Goal: Check status: Check status

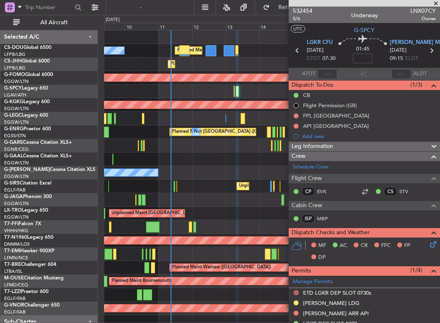
click at [123, 200] on div at bounding box center [271, 200] width 335 height 14
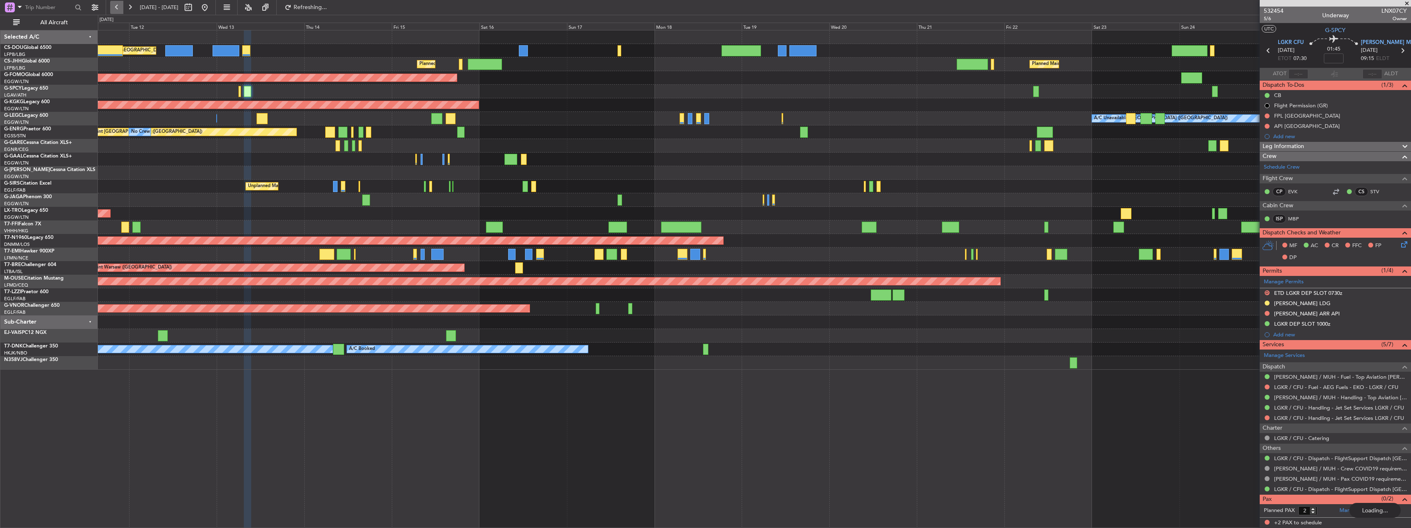
click at [119, 9] on button at bounding box center [116, 7] width 13 height 13
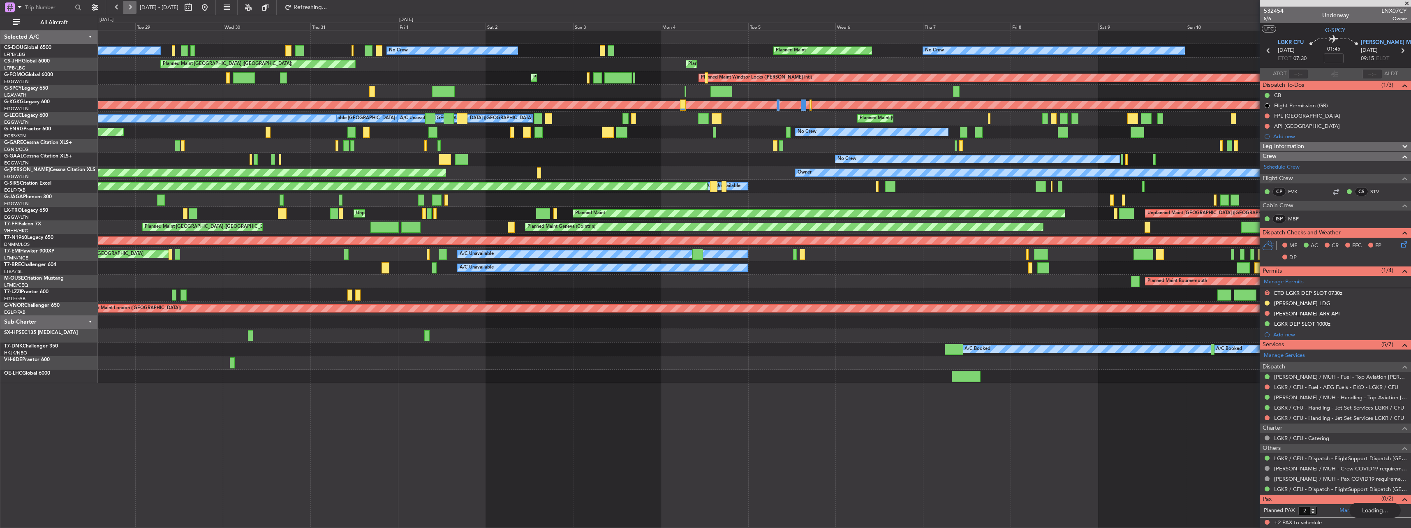
click at [125, 8] on button at bounding box center [129, 7] width 13 height 13
click at [126, 9] on button at bounding box center [129, 7] width 13 height 13
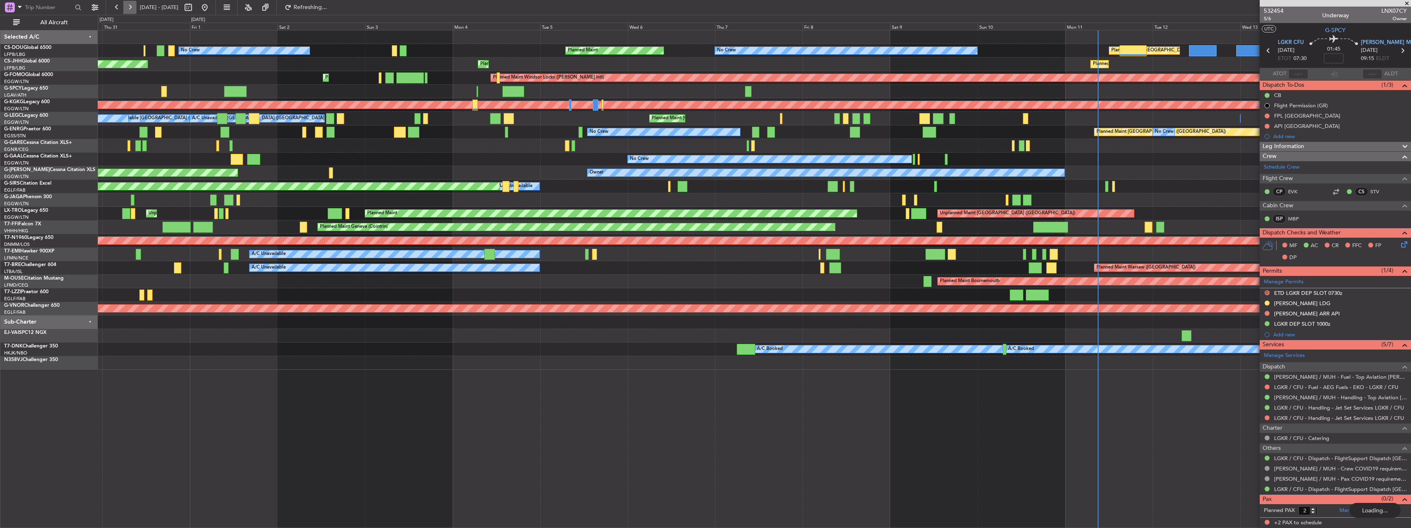
click at [126, 9] on button at bounding box center [129, 7] width 13 height 13
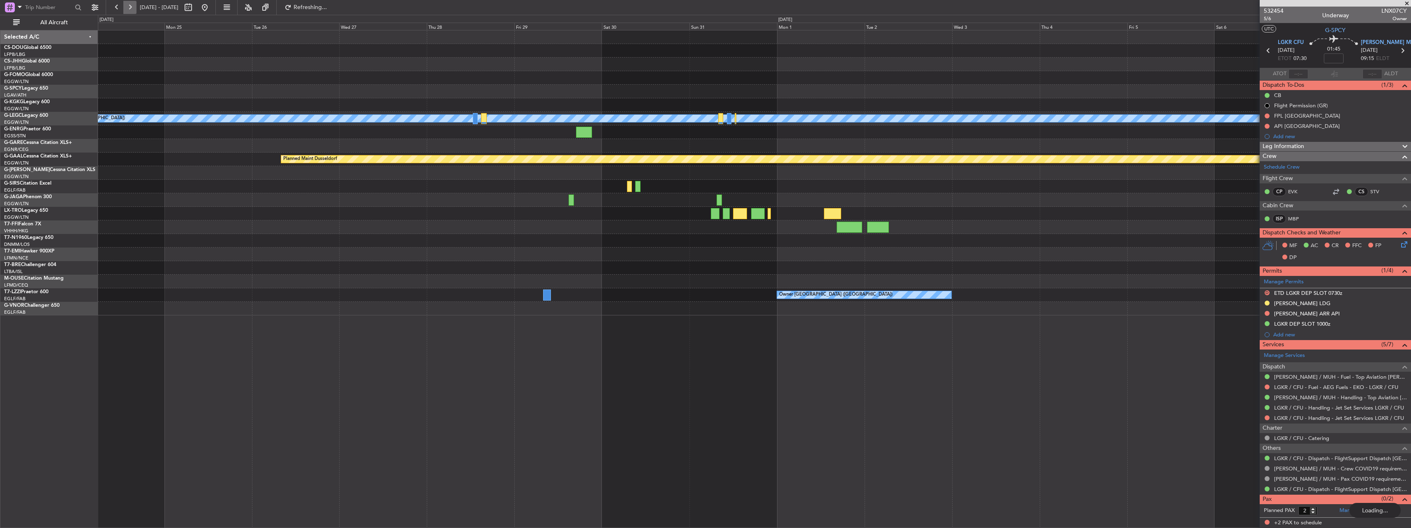
click at [127, 9] on button at bounding box center [129, 7] width 13 height 13
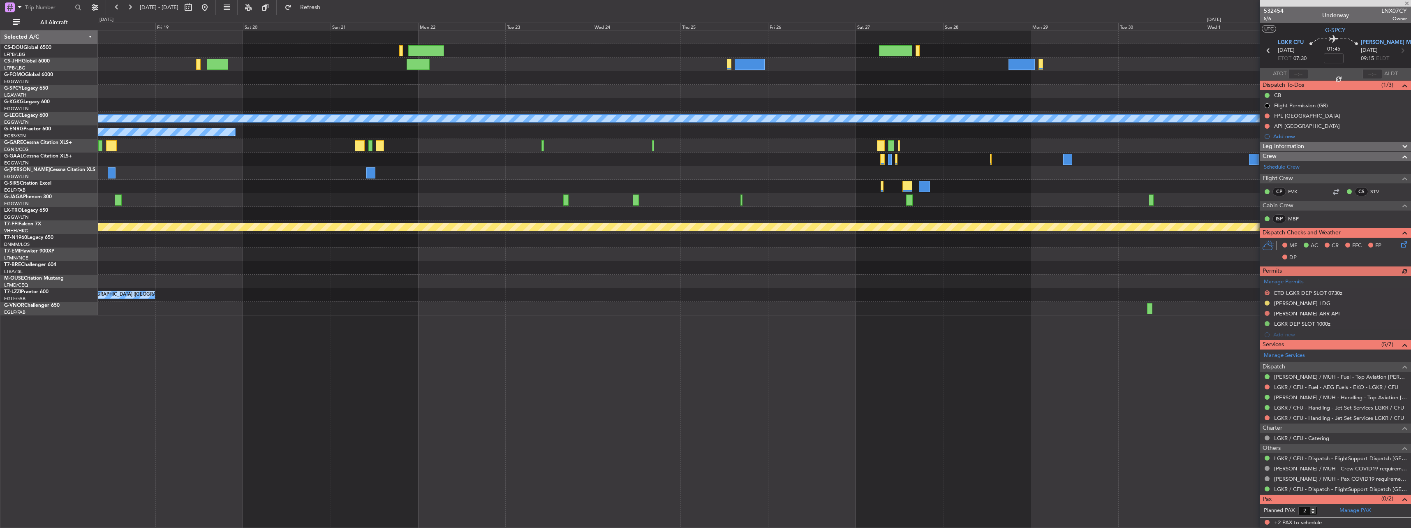
click at [439, 333] on div "A/C Unavailable [GEOGRAPHIC_DATA] ([GEOGRAPHIC_DATA]) Owner Planned [GEOGRAPHIC…" at bounding box center [754, 279] width 1313 height 498
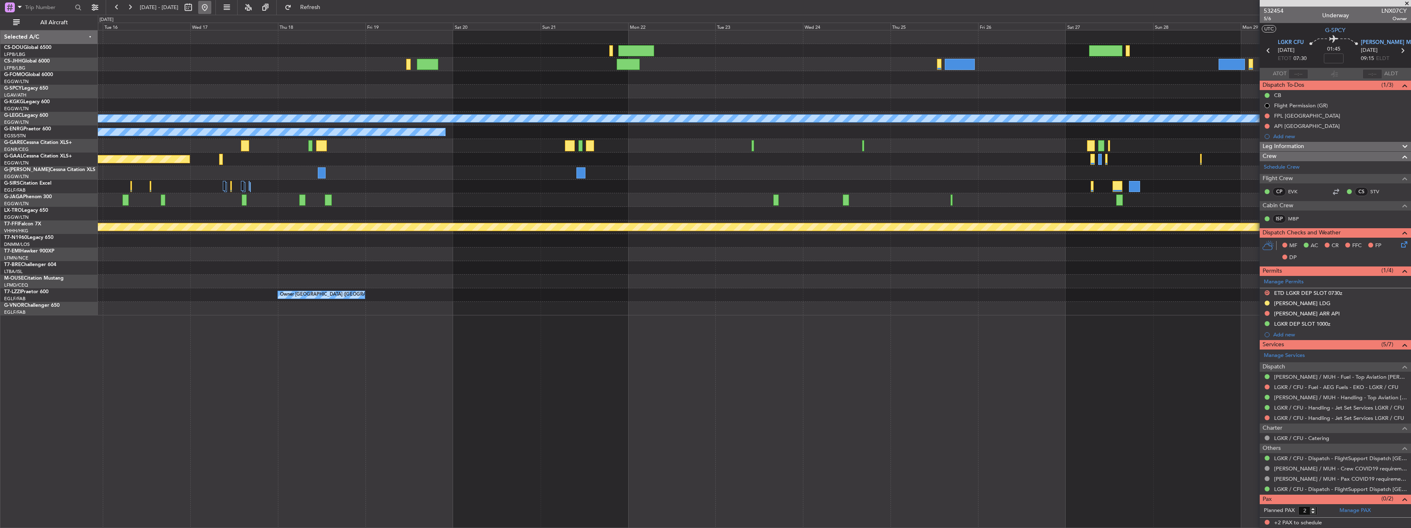
click at [211, 12] on button at bounding box center [204, 7] width 13 height 13
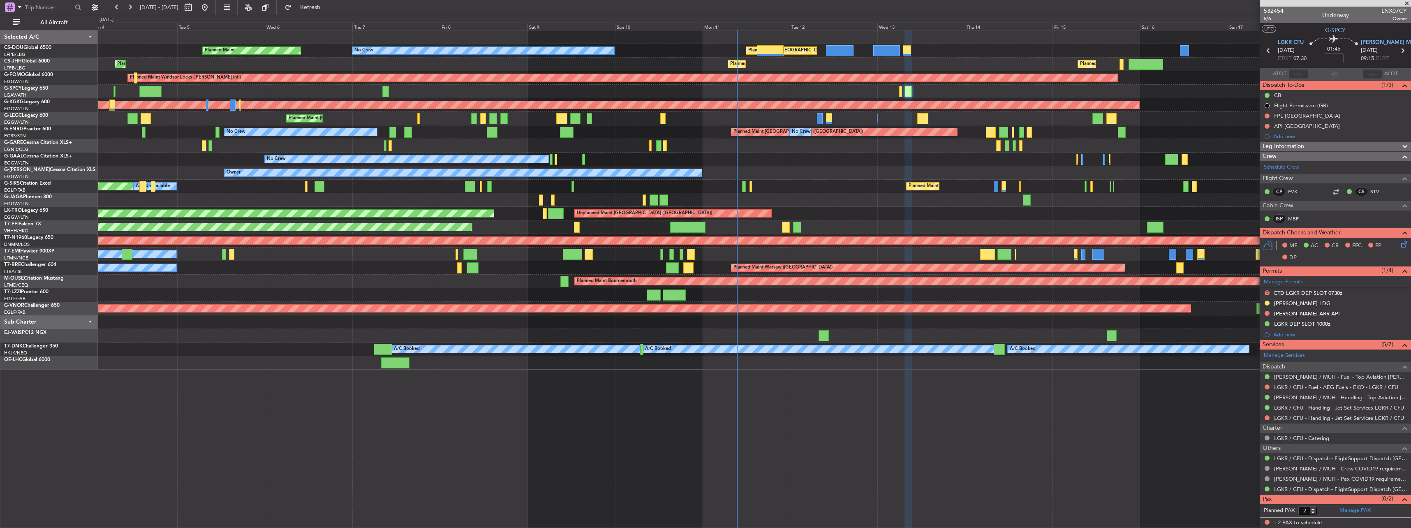
click at [439, 192] on div "No Crew Planned Maint Planned Maint [GEOGRAPHIC_DATA] ([GEOGRAPHIC_DATA]) No Cr…" at bounding box center [754, 199] width 1313 height 339
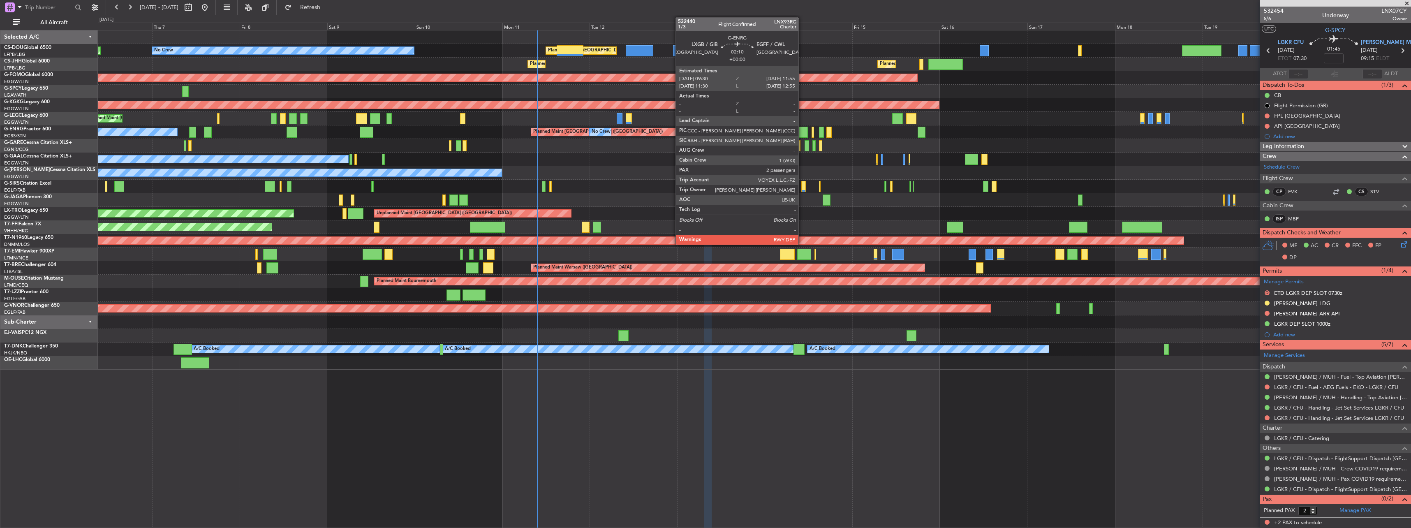
click at [439, 130] on div at bounding box center [803, 132] width 9 height 11
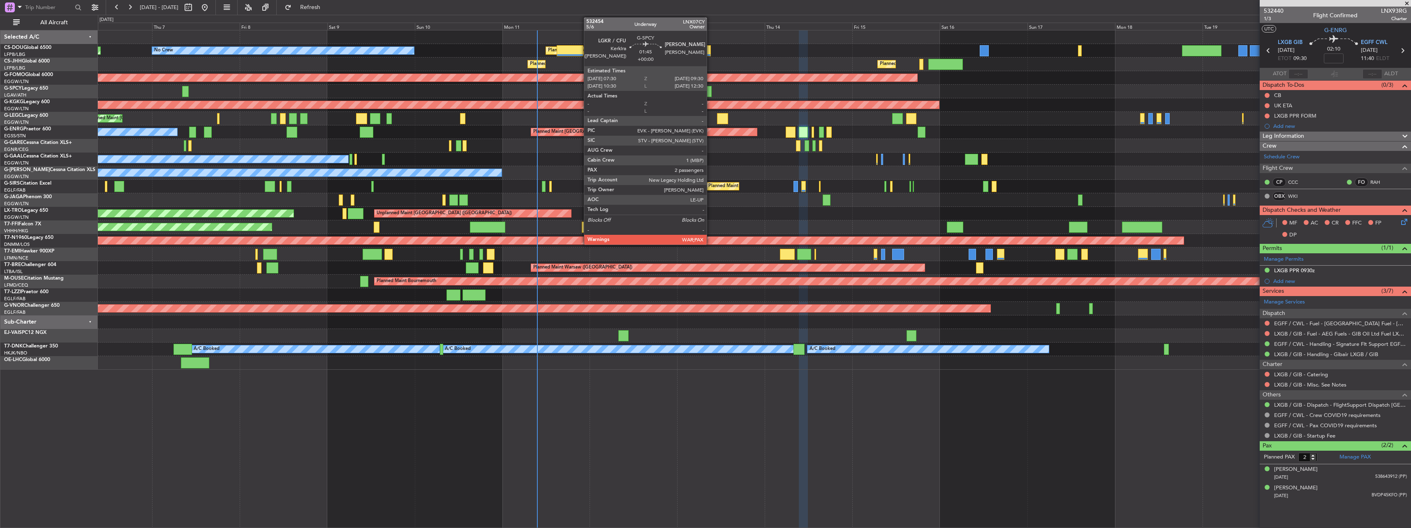
click at [439, 90] on div at bounding box center [707, 91] width 7 height 11
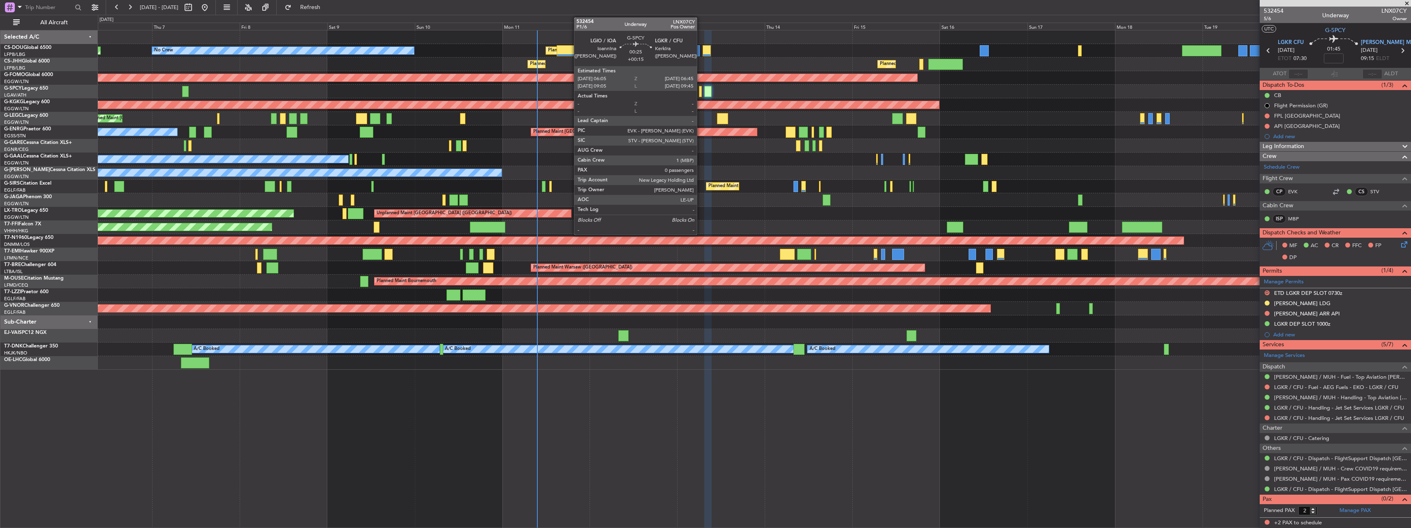
click at [439, 89] on div at bounding box center [700, 91] width 2 height 11
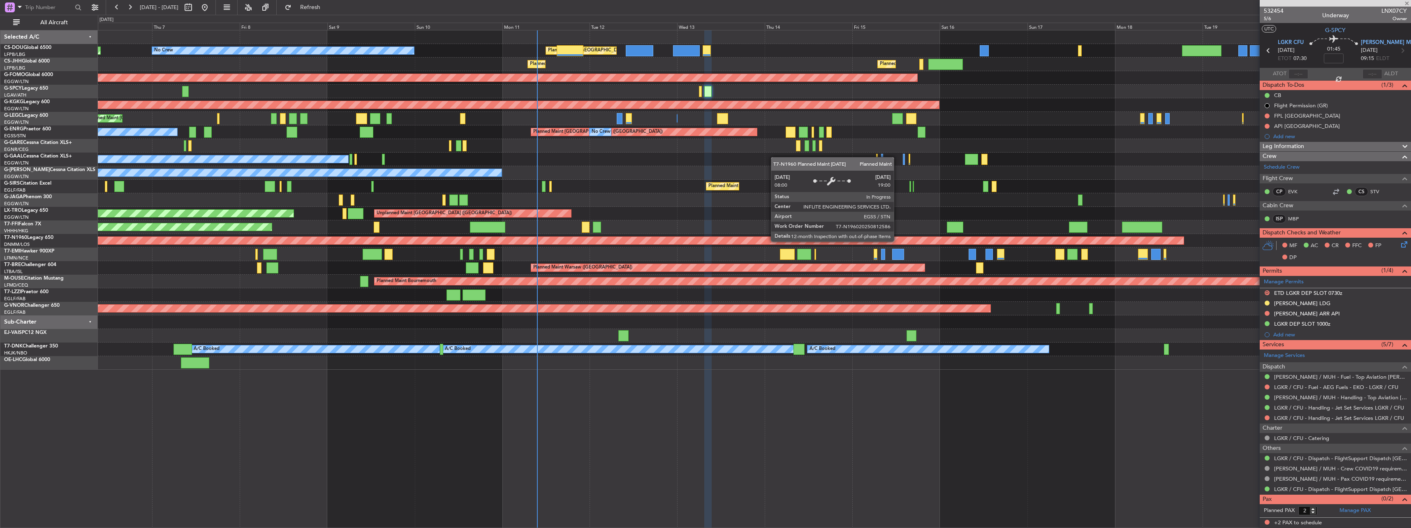
type input "+00:15"
type input "0"
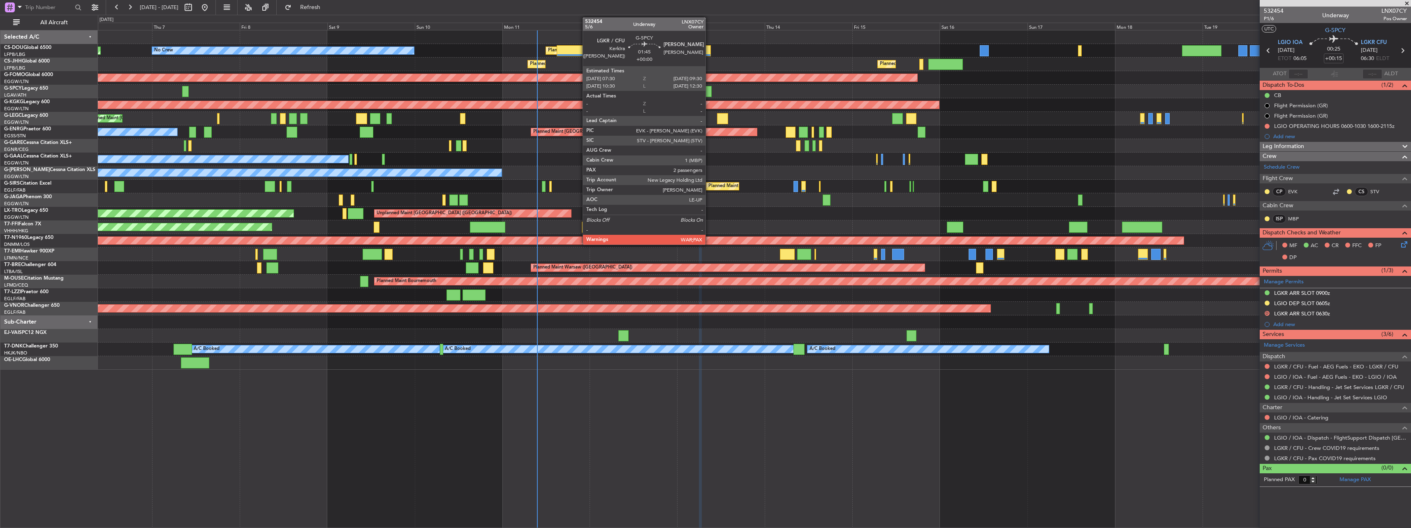
click at [439, 90] on div at bounding box center [707, 91] width 7 height 11
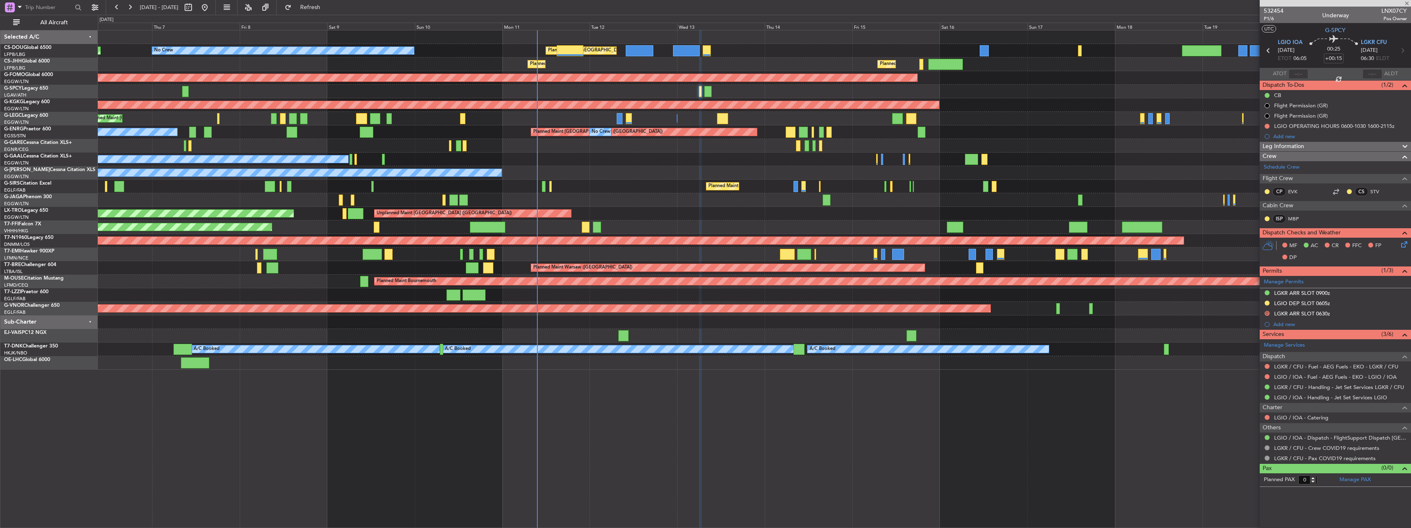
type input "2"
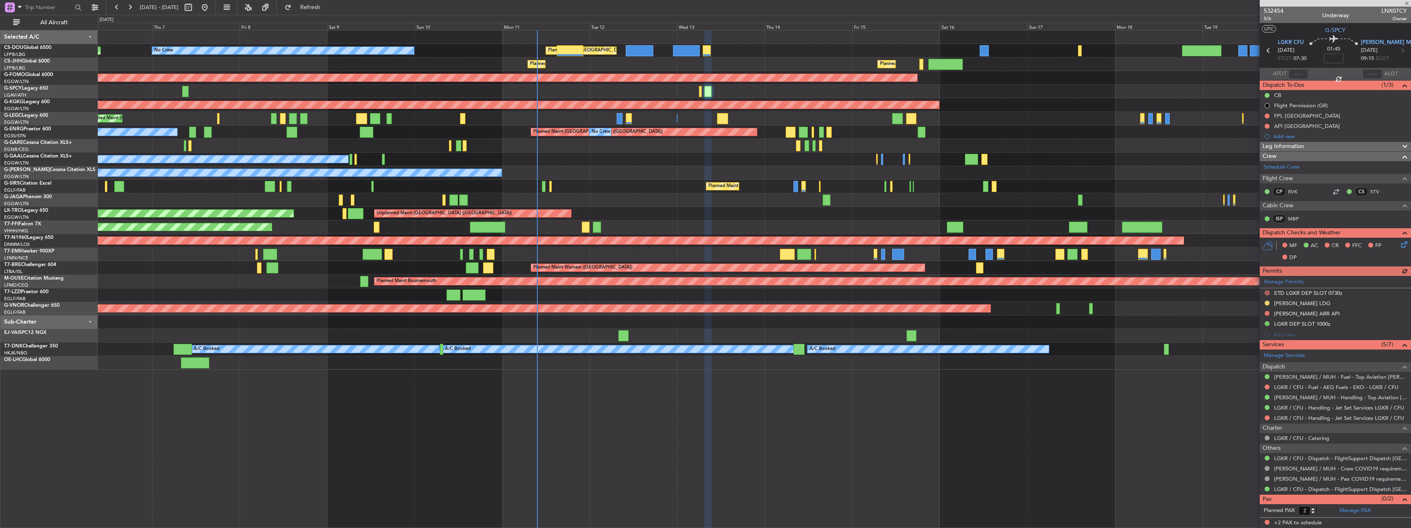
click at [439, 311] on div "Planned Maint London ([GEOGRAPHIC_DATA])" at bounding box center [754, 309] width 1313 height 14
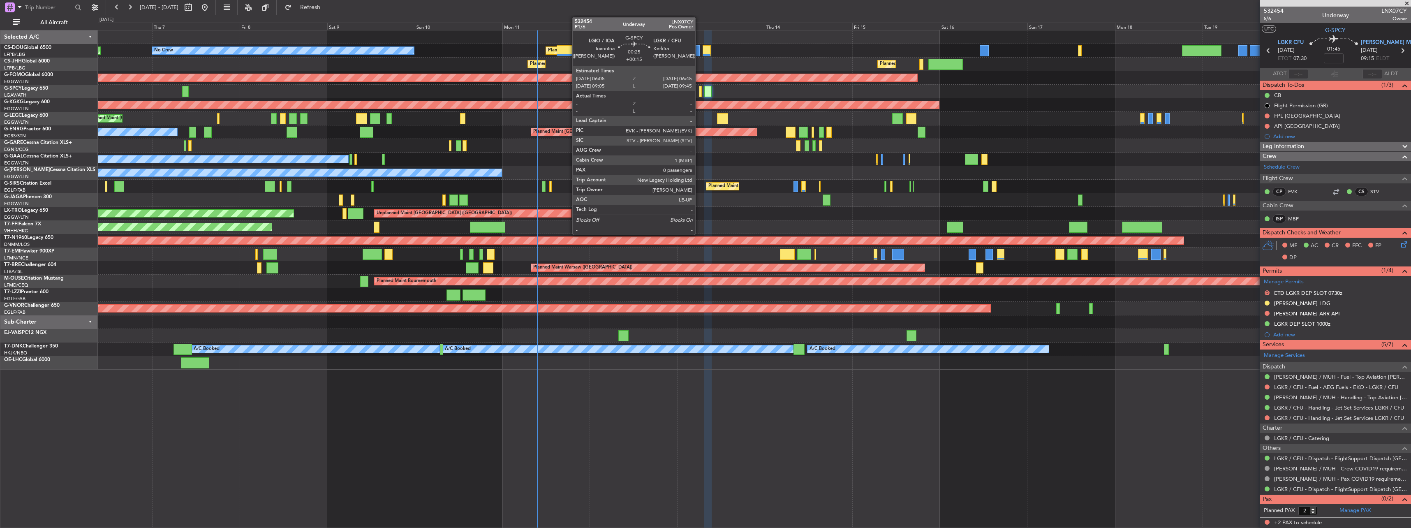
click at [439, 89] on div at bounding box center [700, 91] width 2 height 11
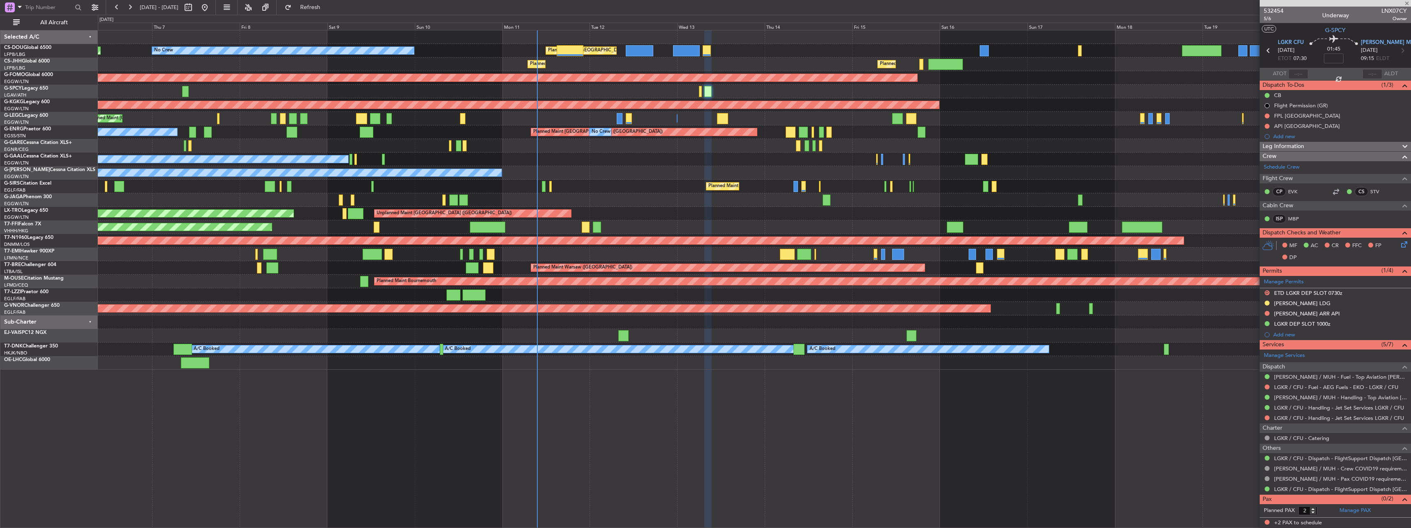
type input "+00:15"
type input "0"
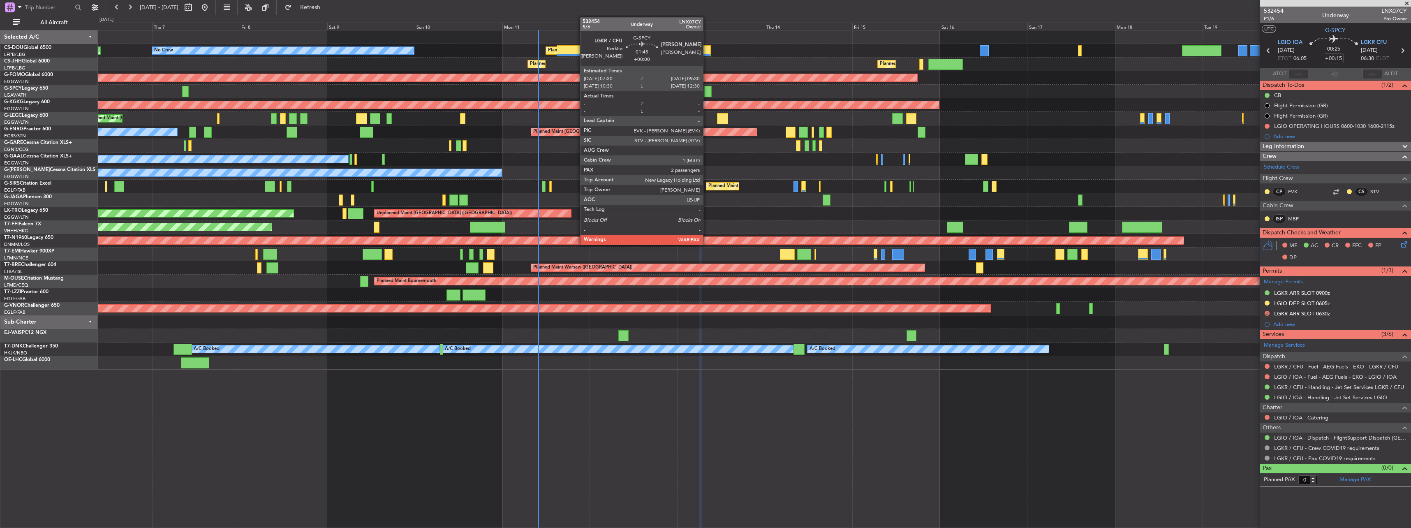
click at [439, 92] on div at bounding box center [707, 91] width 7 height 11
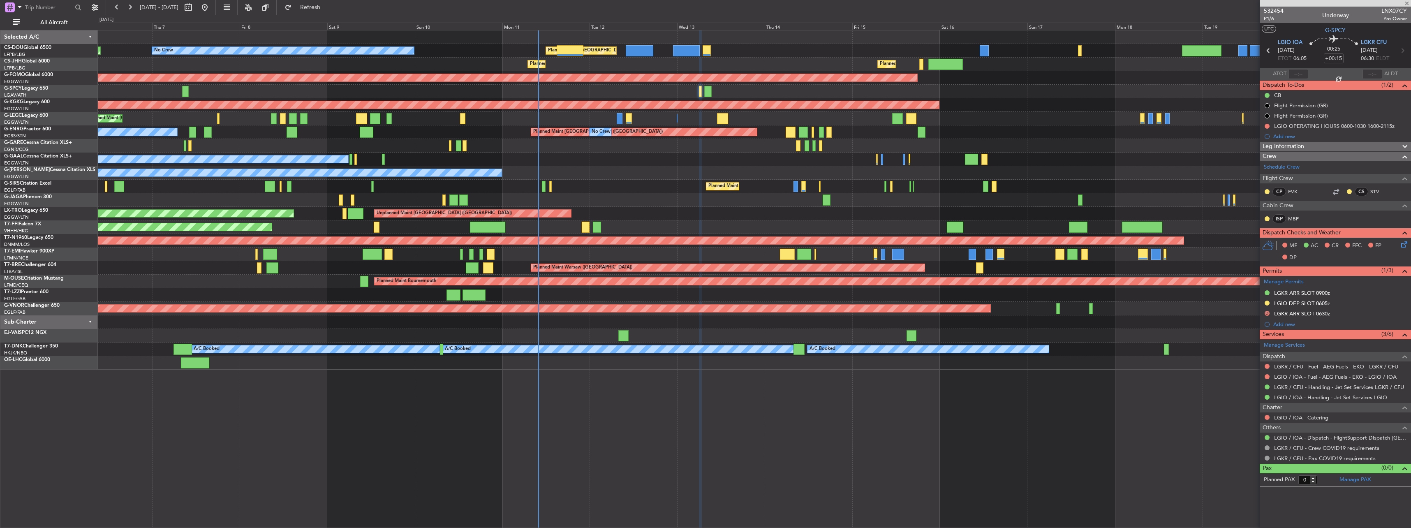
type input "2"
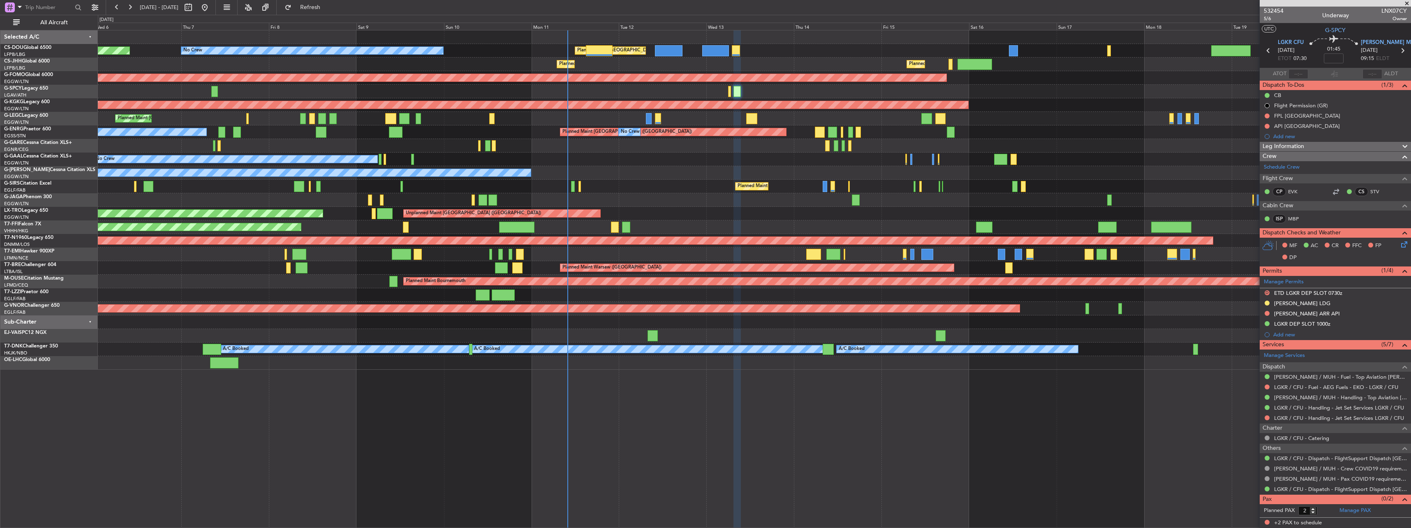
click at [439, 142] on div "Planned Maint [GEOGRAPHIC_DATA] ([GEOGRAPHIC_DATA]) No Crew Planned Maint No Cr…" at bounding box center [754, 199] width 1313 height 339
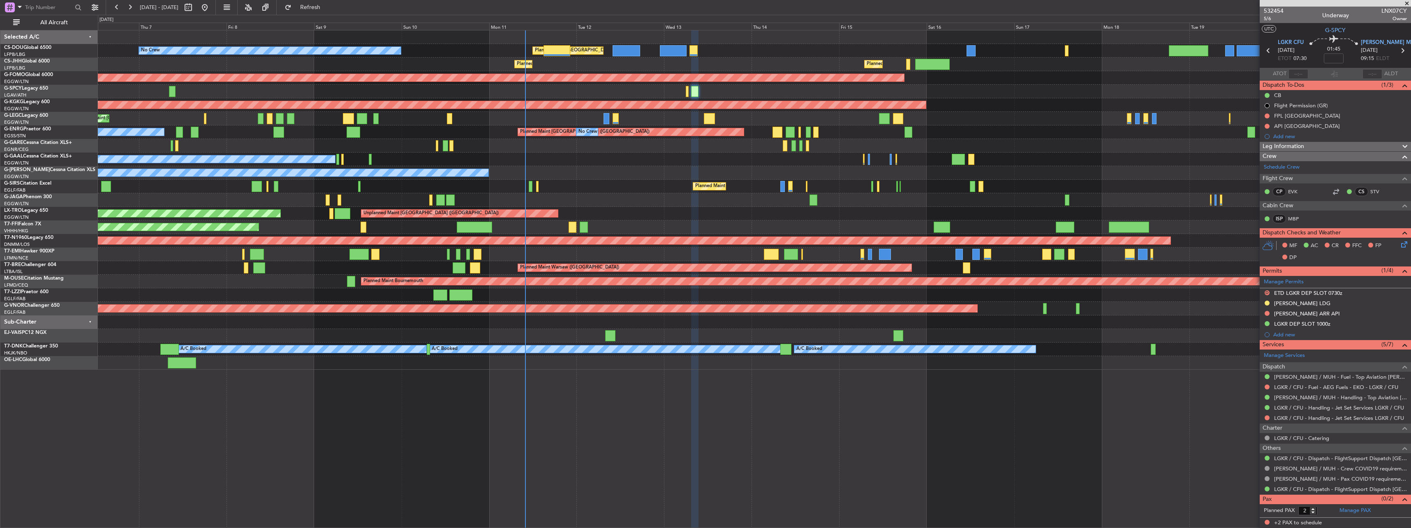
click at [439, 116] on div "Planned Maint [GEOGRAPHIC_DATA] ([GEOGRAPHIC_DATA]) No Crew Planned Maint Plann…" at bounding box center [754, 199] width 1313 height 339
click at [439, 90] on div at bounding box center [754, 92] width 1313 height 14
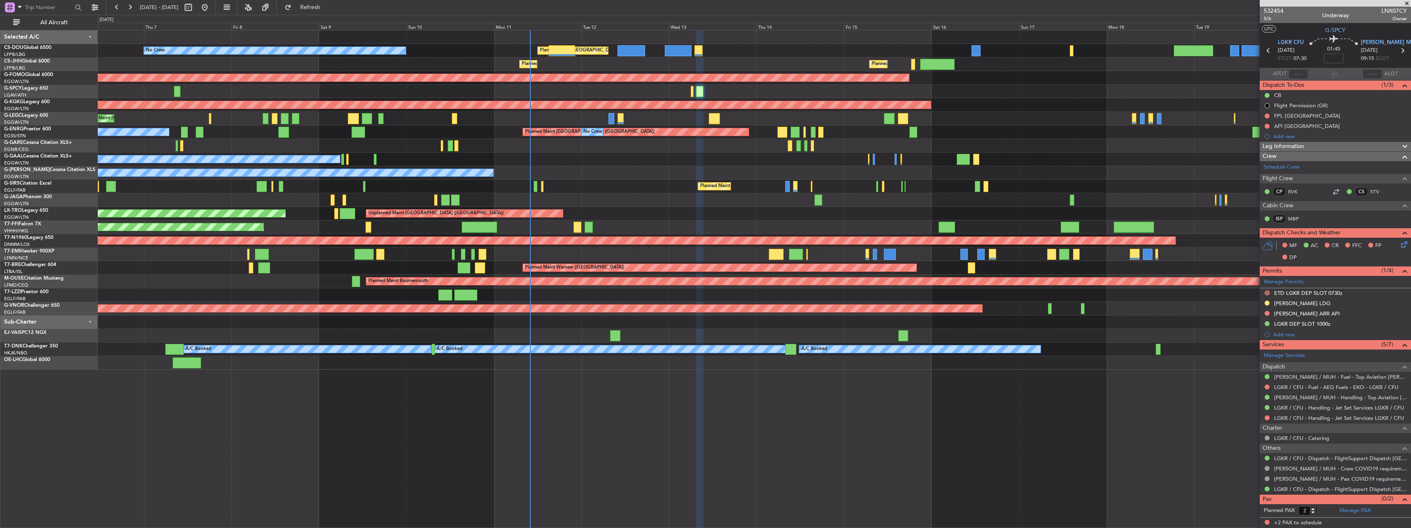
click at [439, 10] on div "532454 5/6 Underway LNX07CY Owner" at bounding box center [1335, 15] width 151 height 16
click at [439, 11] on span "532454" at bounding box center [1274, 11] width 20 height 9
click at [439, 396] on div "Planned Maint [GEOGRAPHIC_DATA] ([GEOGRAPHIC_DATA]) No Crew Planned Maint Plann…" at bounding box center [754, 279] width 1313 height 498
click at [439, 11] on span "532454" at bounding box center [1274, 11] width 20 height 9
